Goal: Transaction & Acquisition: Purchase product/service

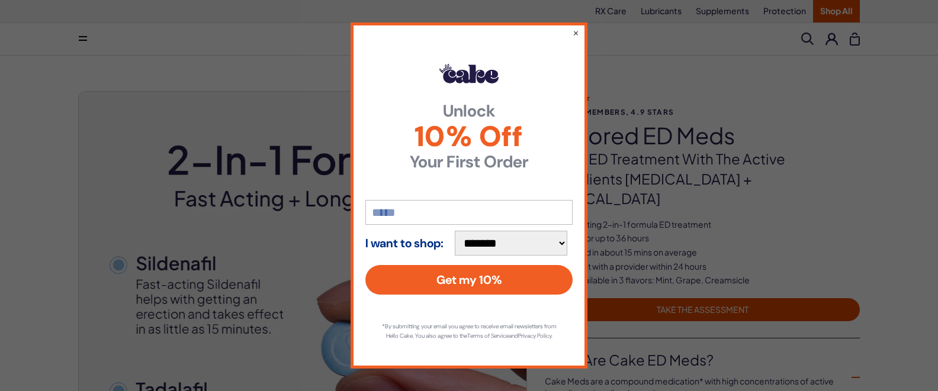
scroll to position [879, 0]
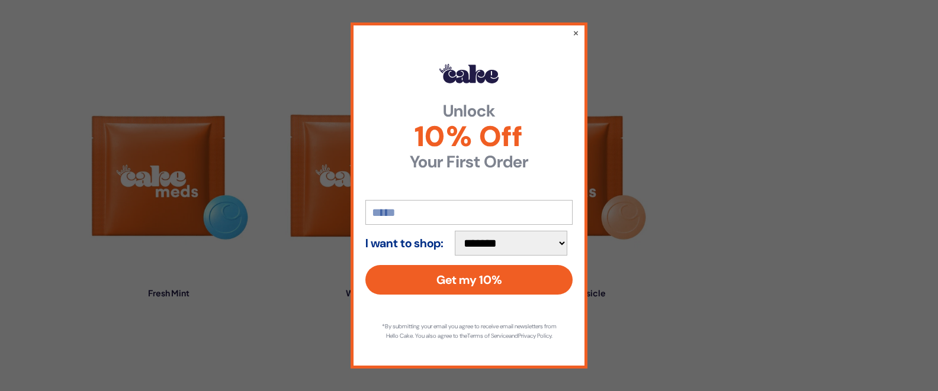
click at [572, 31] on div "**********" at bounding box center [469, 196] width 237 height 346
click at [573, 27] on button "×" at bounding box center [576, 32] width 8 height 14
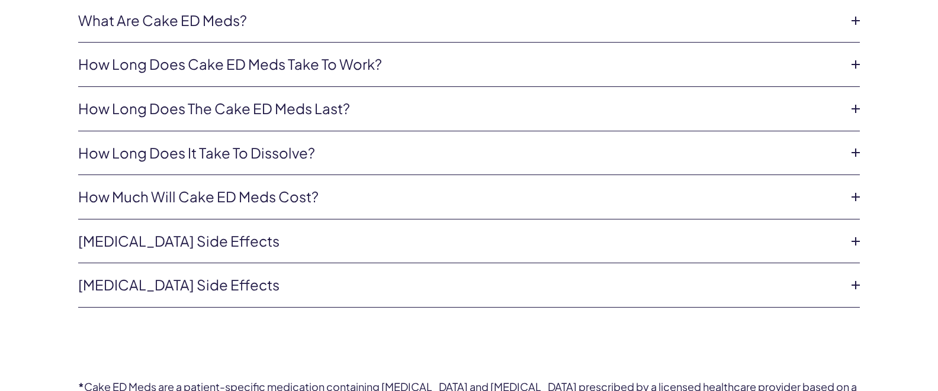
scroll to position [2582, 0]
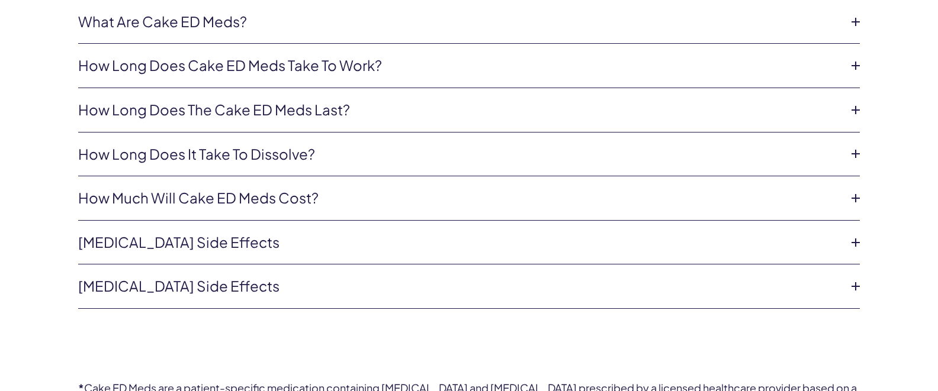
click at [854, 190] on icon at bounding box center [856, 199] width 18 height 18
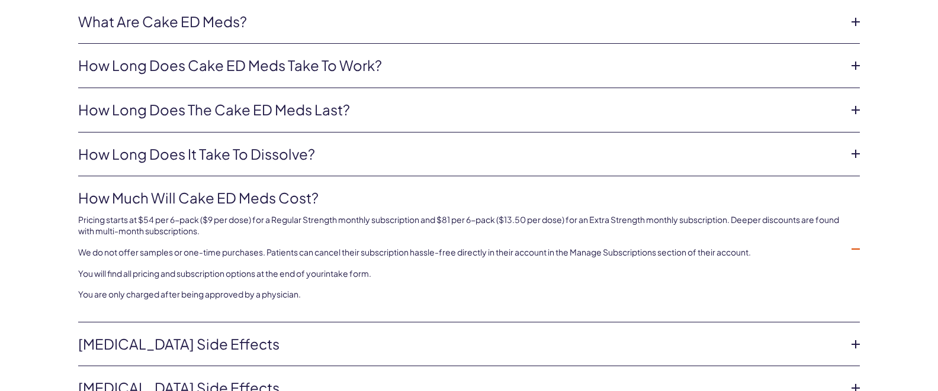
click at [856, 240] on icon at bounding box center [856, 249] width 18 height 18
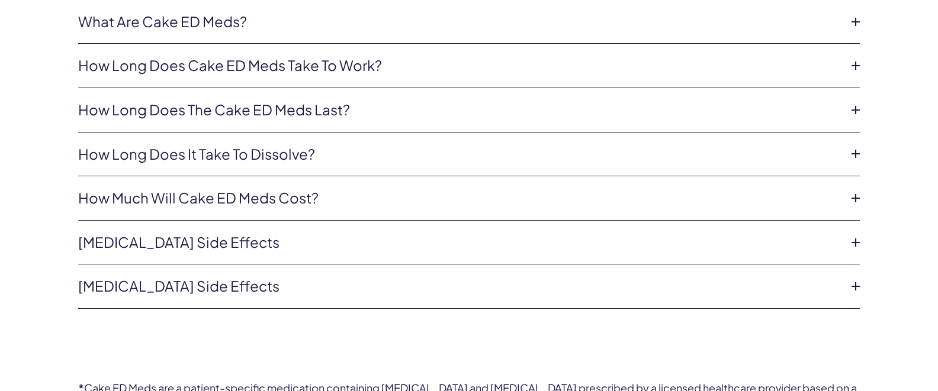
click at [855, 190] on icon at bounding box center [856, 199] width 18 height 18
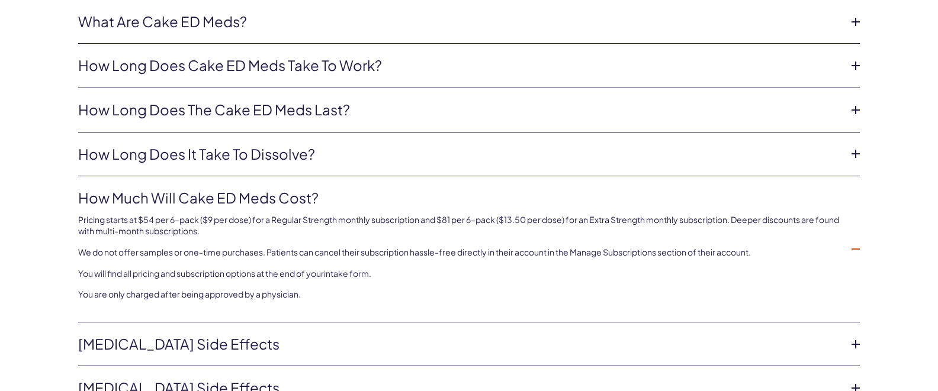
click at [182, 188] on link "How much will Cake ED Meds cost?" at bounding box center [459, 198] width 763 height 20
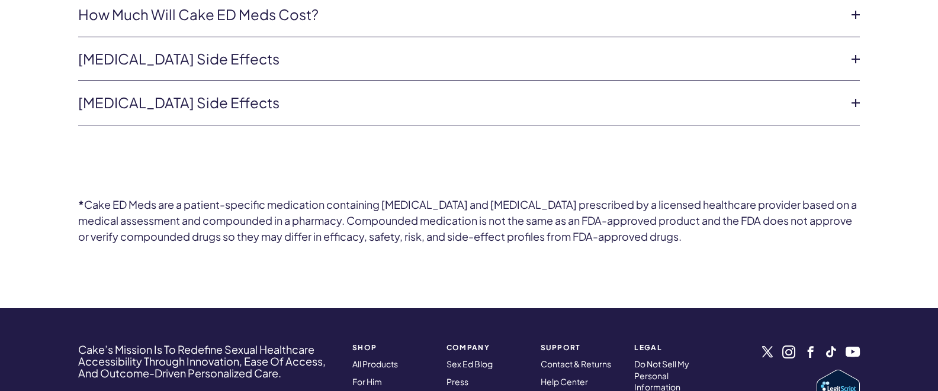
scroll to position [2766, 0]
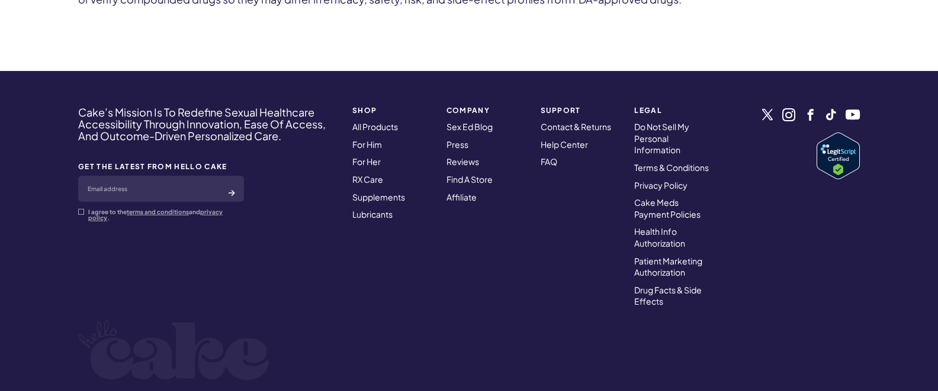
scroll to position [3006, 0]
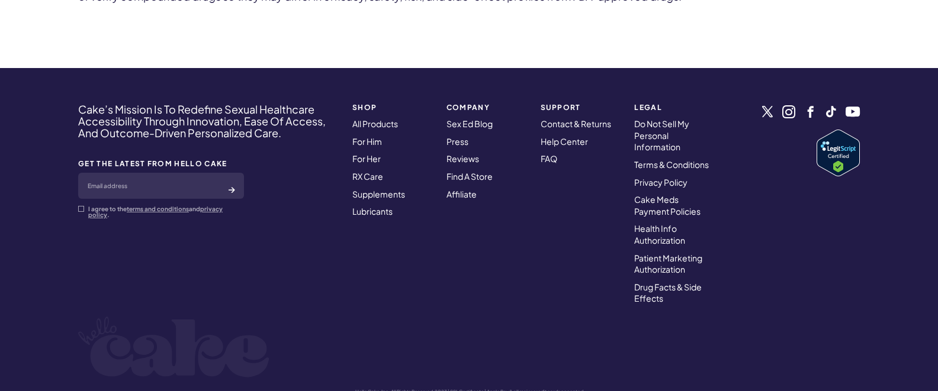
click at [78, 246] on div "Cake’s Mission Is To Redefine Sexual Healthcare Accessibility Through Innovatio…" at bounding box center [469, 254] width 853 height 301
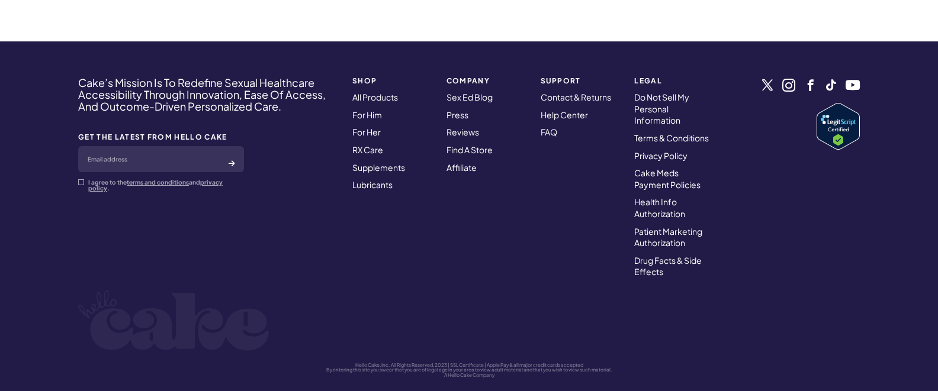
scroll to position [3032, 0]
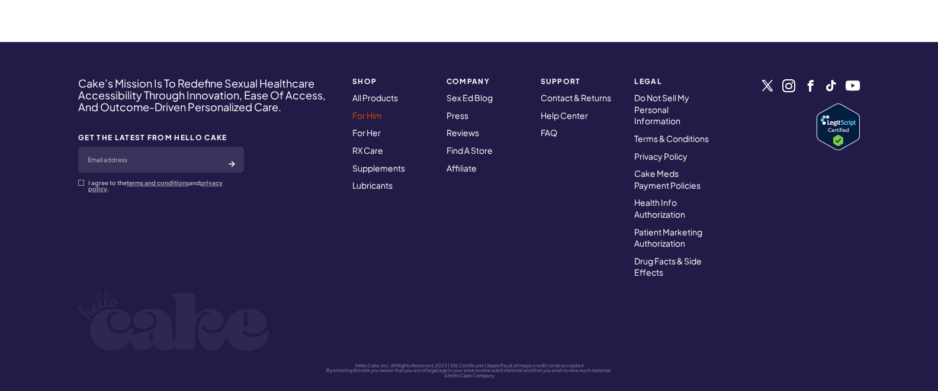
click at [356, 110] on link "For Him" at bounding box center [367, 115] width 30 height 11
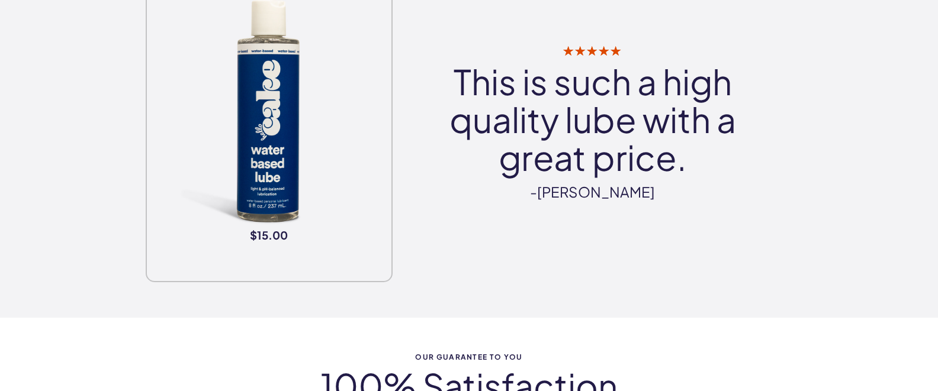
scroll to position [3587, 0]
click at [356, 82] on img at bounding box center [269, 110] width 235 height 235
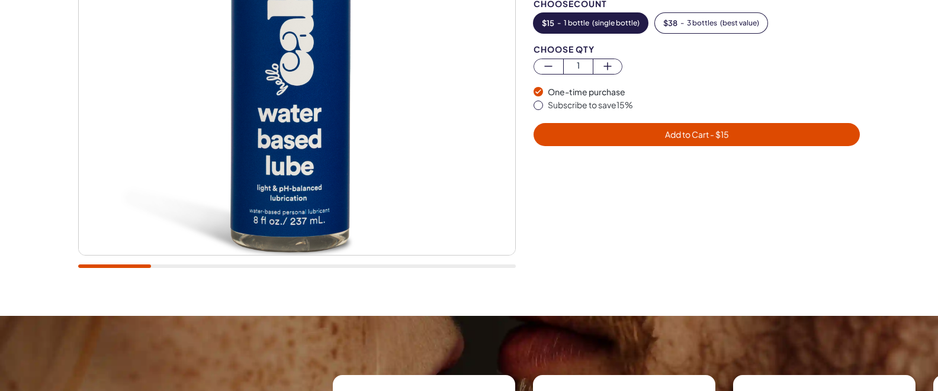
scroll to position [359, 0]
